Goal: Task Accomplishment & Management: Complete application form

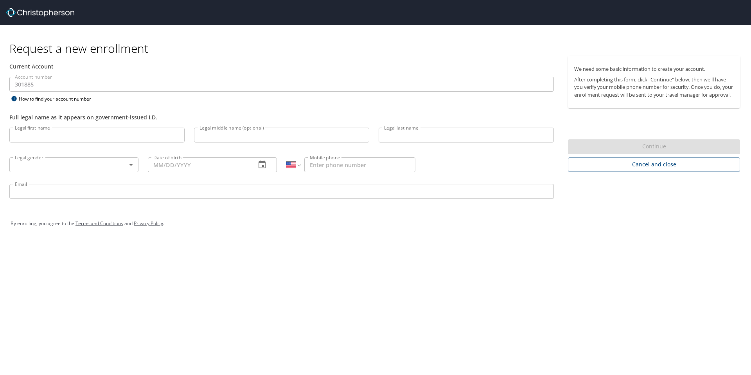
select select "US"
click at [59, 138] on input "Legal first name" at bounding box center [96, 134] width 175 height 15
type input "[PERSON_NAME]"
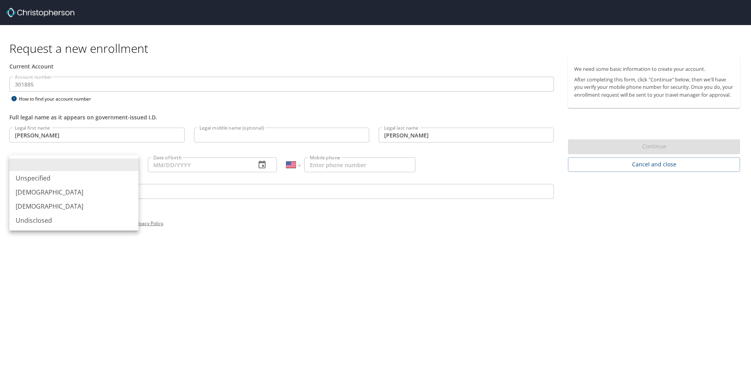
click at [78, 169] on body "Request a new enrollment Current Account Account number 301885 Account number H…" at bounding box center [375, 187] width 751 height 375
click at [59, 193] on li "[DEMOGRAPHIC_DATA]" at bounding box center [73, 192] width 129 height 14
type input "[DEMOGRAPHIC_DATA]"
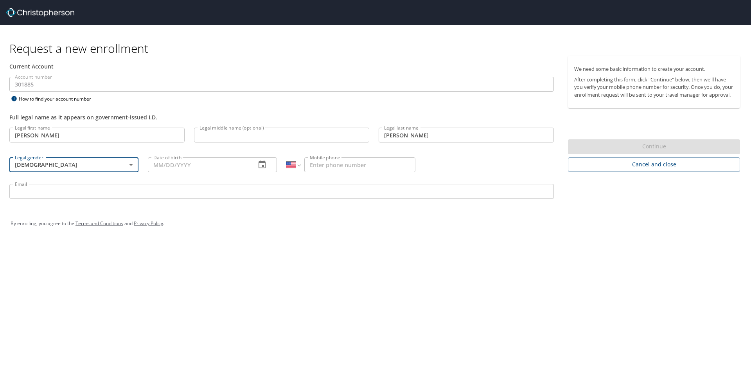
click at [173, 169] on input "Date of birth" at bounding box center [199, 164] width 102 height 15
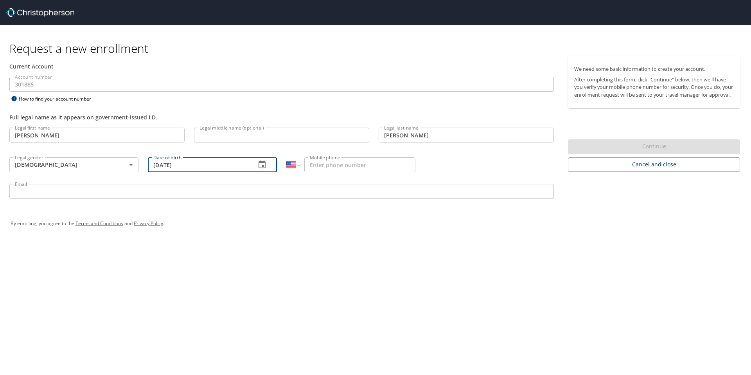
type input "[DATE]"
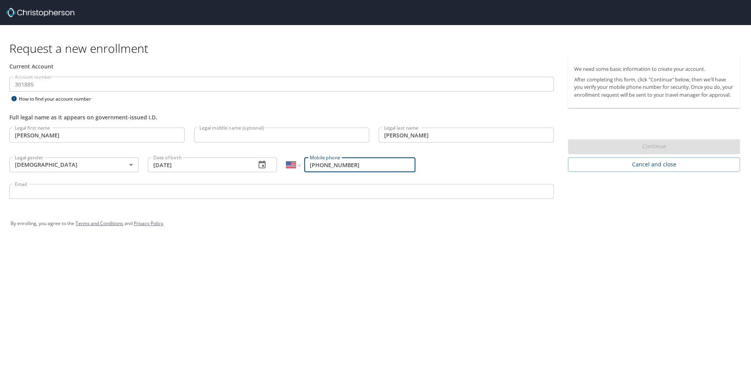
type input "[PHONE_NUMBER]"
click at [163, 187] on input "Email" at bounding box center [281, 191] width 544 height 15
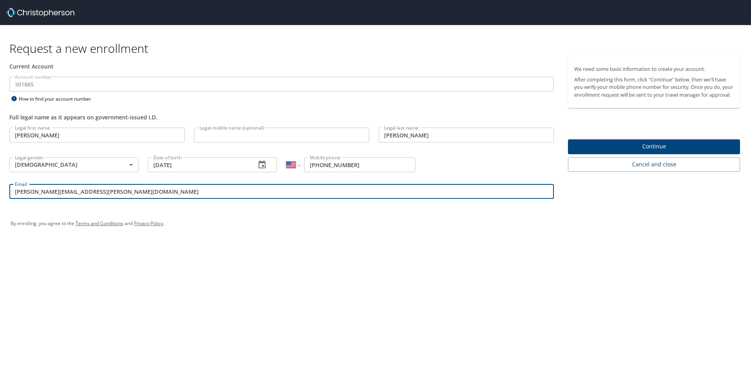
type input "[PERSON_NAME][EMAIL_ADDRESS][PERSON_NAME][DOMAIN_NAME]"
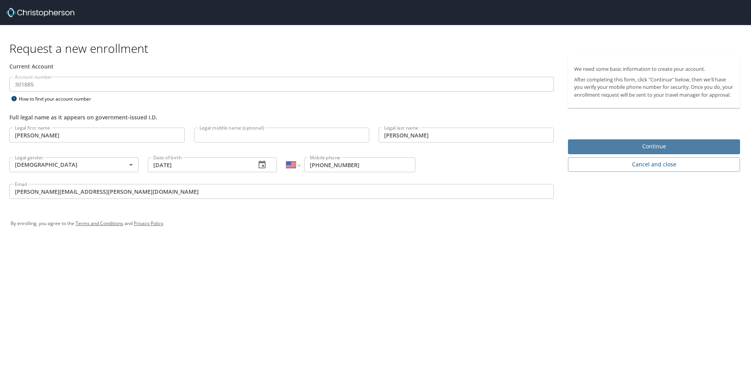
click at [609, 151] on span "Continue" at bounding box center [654, 147] width 160 height 10
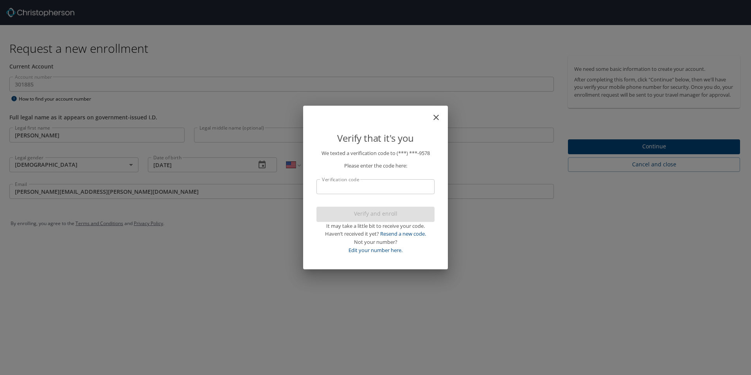
click at [402, 182] on input "Verification code" at bounding box center [375, 186] width 118 height 15
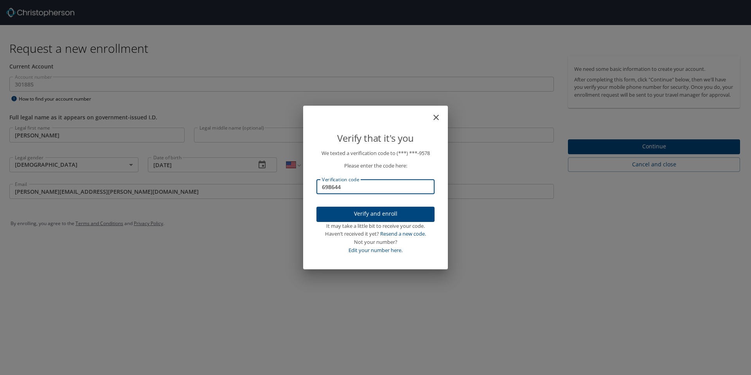
type input "698644"
click at [382, 212] on span "Verify and enroll" at bounding box center [376, 214] width 106 height 10
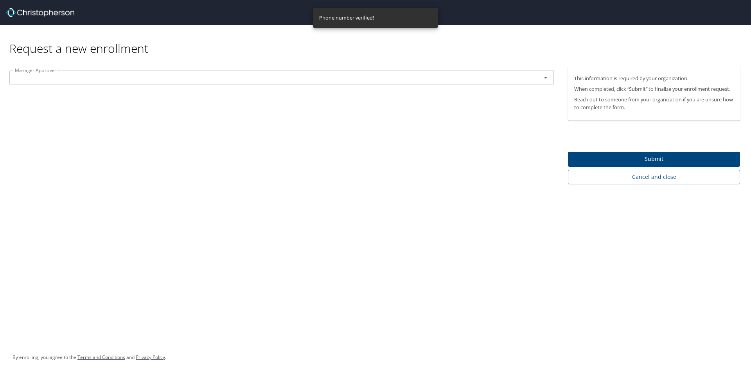
click at [128, 83] on div "Manager Approver" at bounding box center [281, 77] width 544 height 15
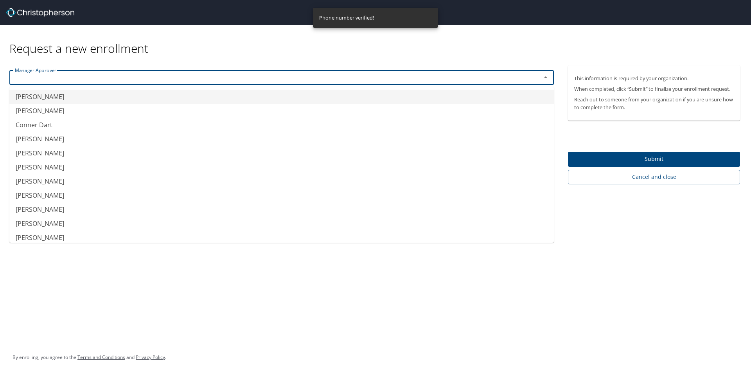
click at [266, 76] on input "text" at bounding box center [270, 77] width 517 height 10
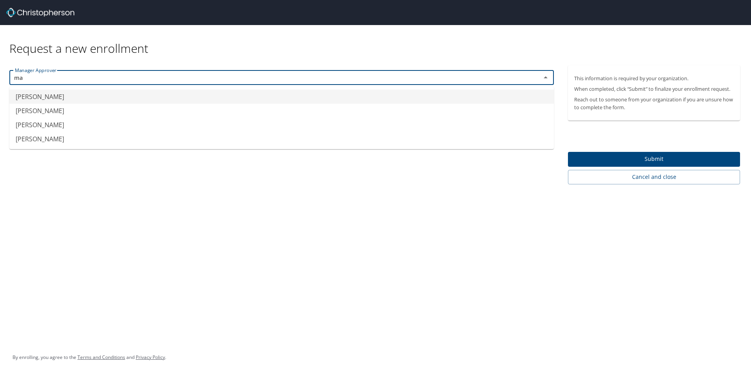
type input "m"
type input "v"
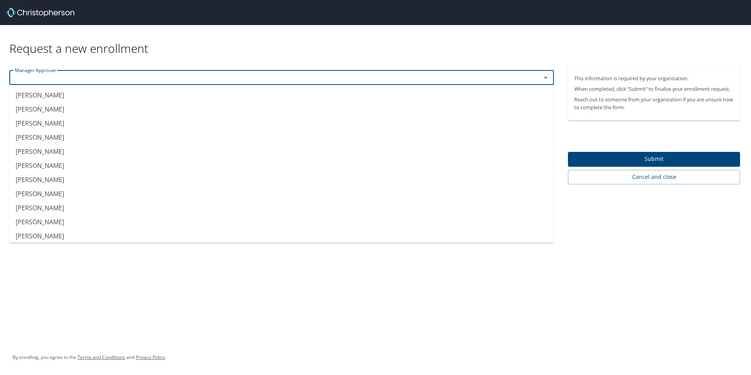
scroll to position [83, 0]
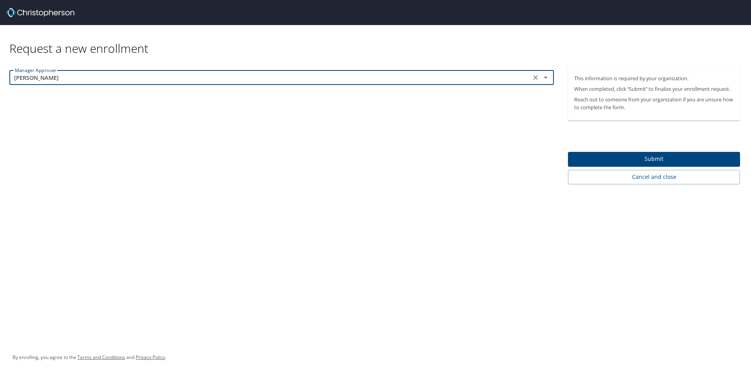
click at [524, 79] on input "[PERSON_NAME]" at bounding box center [270, 77] width 517 height 10
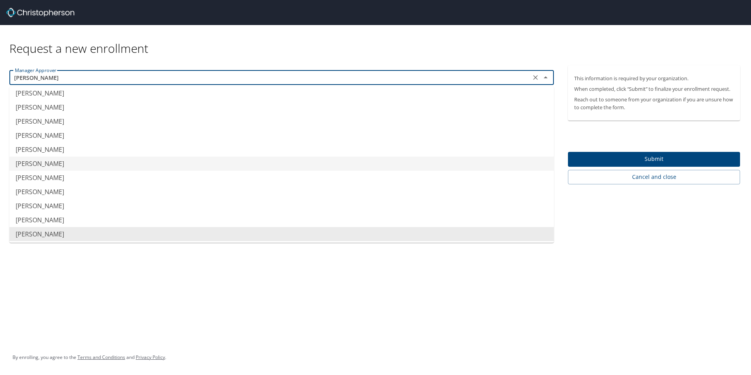
scroll to position [202, 0]
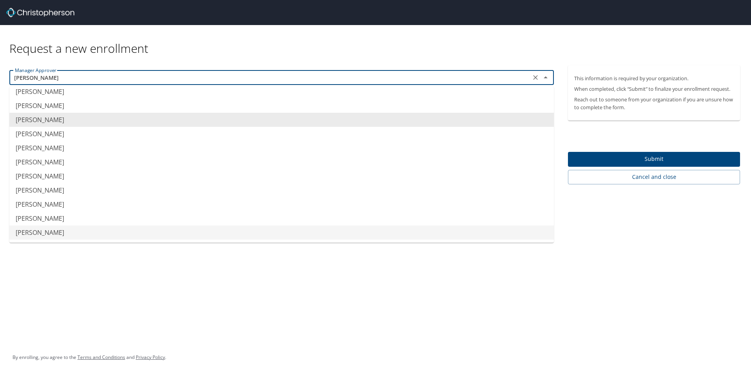
click at [89, 232] on li "[PERSON_NAME]" at bounding box center [281, 232] width 544 height 14
type input "[PERSON_NAME]"
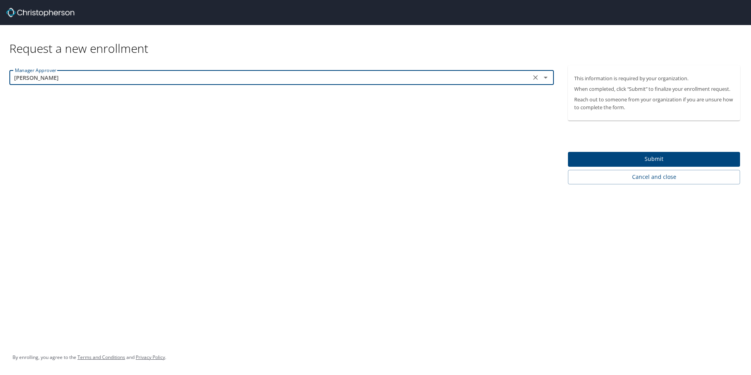
click at [599, 159] on span "Submit" at bounding box center [654, 159] width 160 height 10
